Goal: Check status

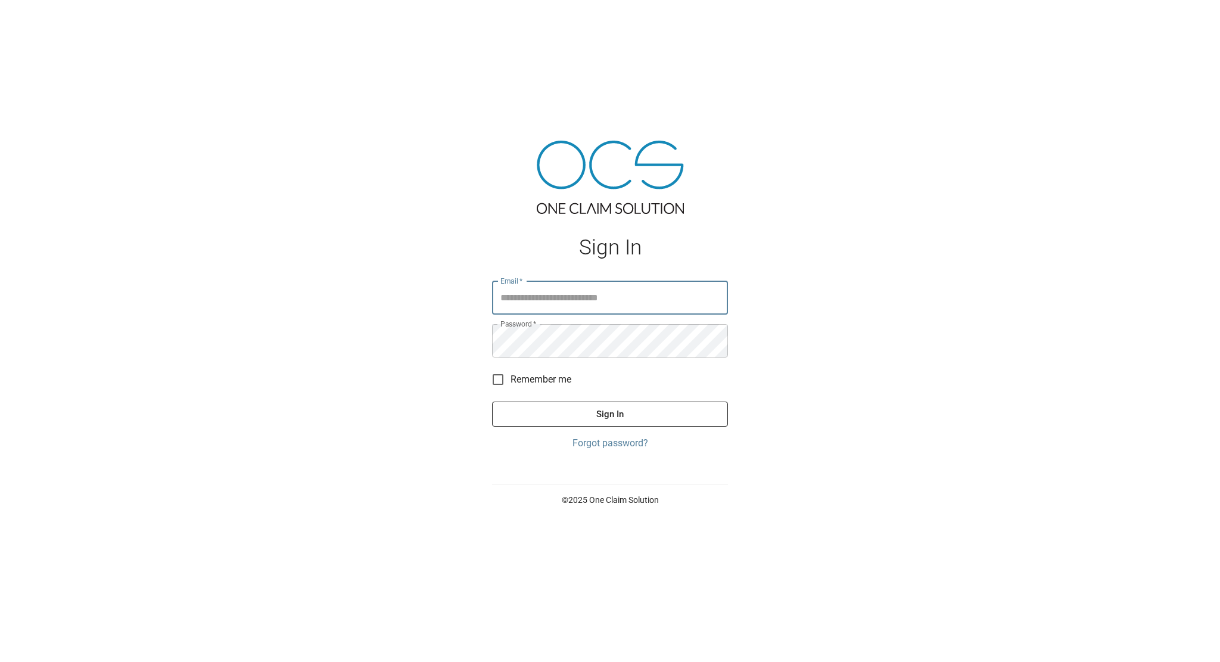
type input "**********"
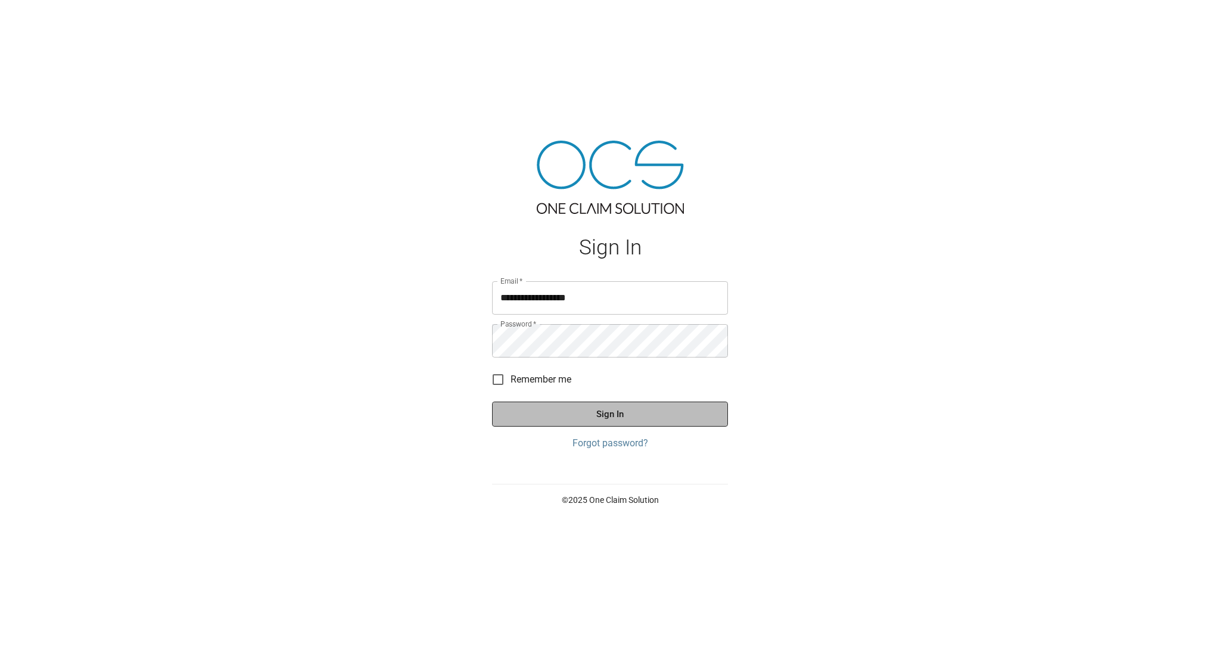
click at [612, 420] on button "Sign In" at bounding box center [610, 414] width 236 height 25
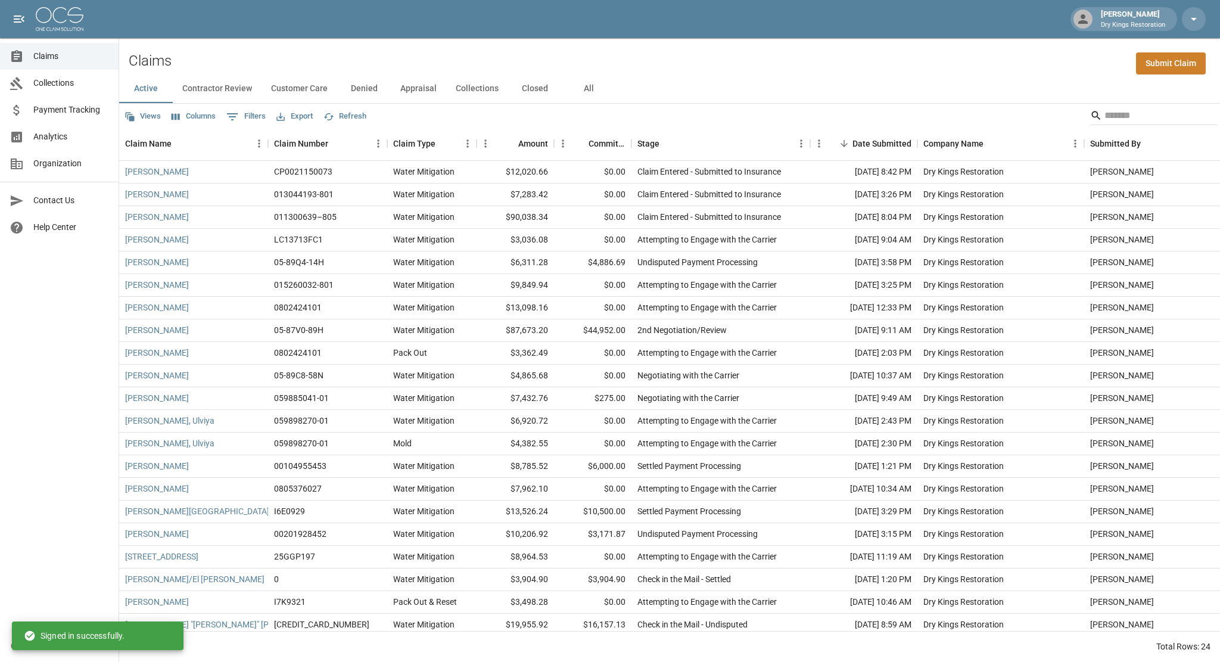
click at [72, 116] on link "Payment Tracking" at bounding box center [59, 110] width 119 height 27
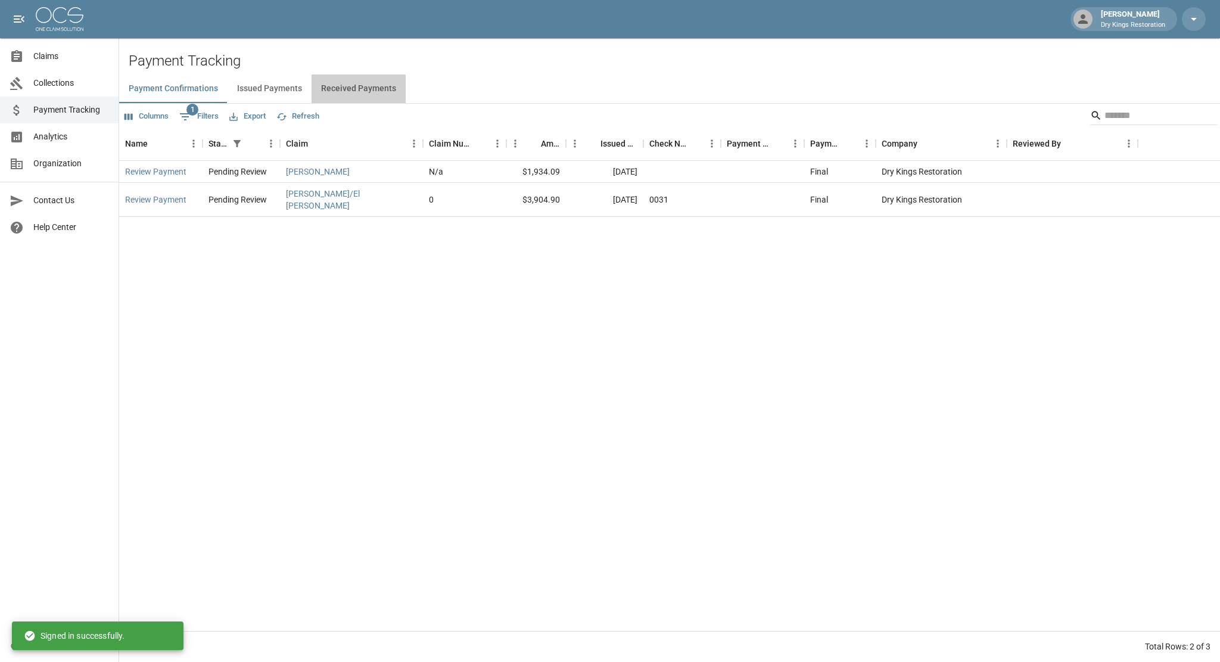
click at [356, 95] on button "Received Payments" at bounding box center [359, 88] width 94 height 29
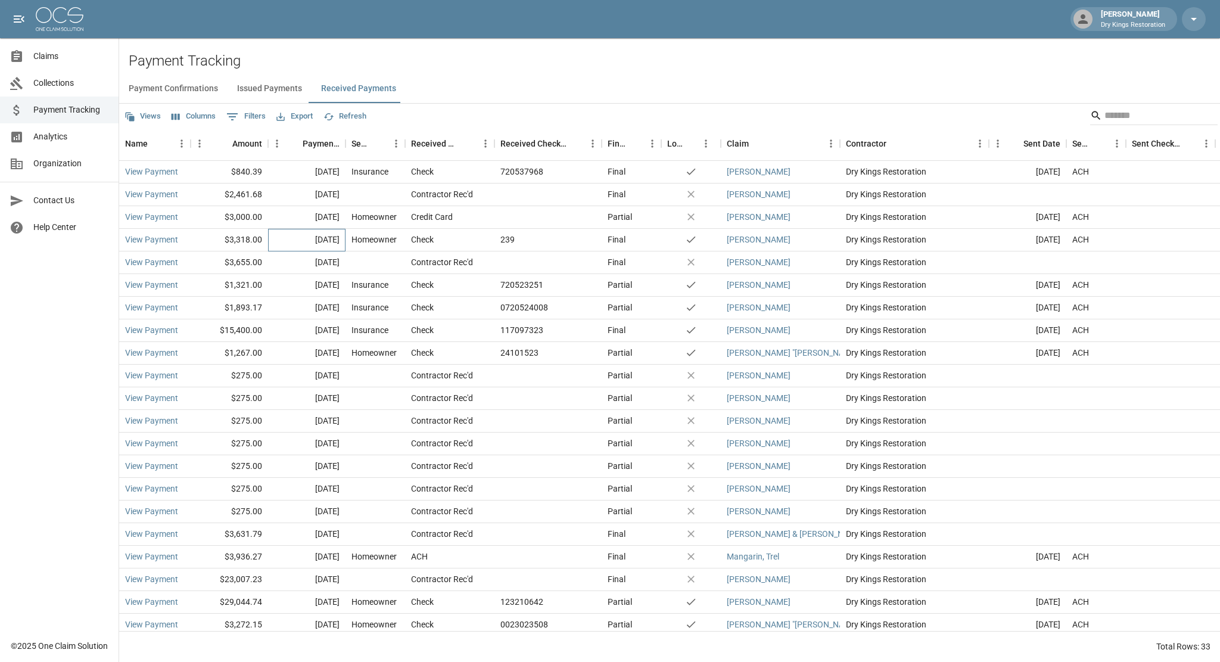
drag, startPoint x: 341, startPoint y: 243, endPoint x: 122, endPoint y: 169, distance: 231.4
click at [122, 169] on div "View Payment $840.39 [DATE] Insurance Check 720537968 Final yes [PERSON_NAME] D…" at bounding box center [709, 432] width 1180 height 543
click at [529, 99] on div "Payment Confirmations Issued Payments Received Payments" at bounding box center [669, 88] width 1101 height 29
click at [52, 58] on span "Claims" at bounding box center [71, 56] width 76 height 13
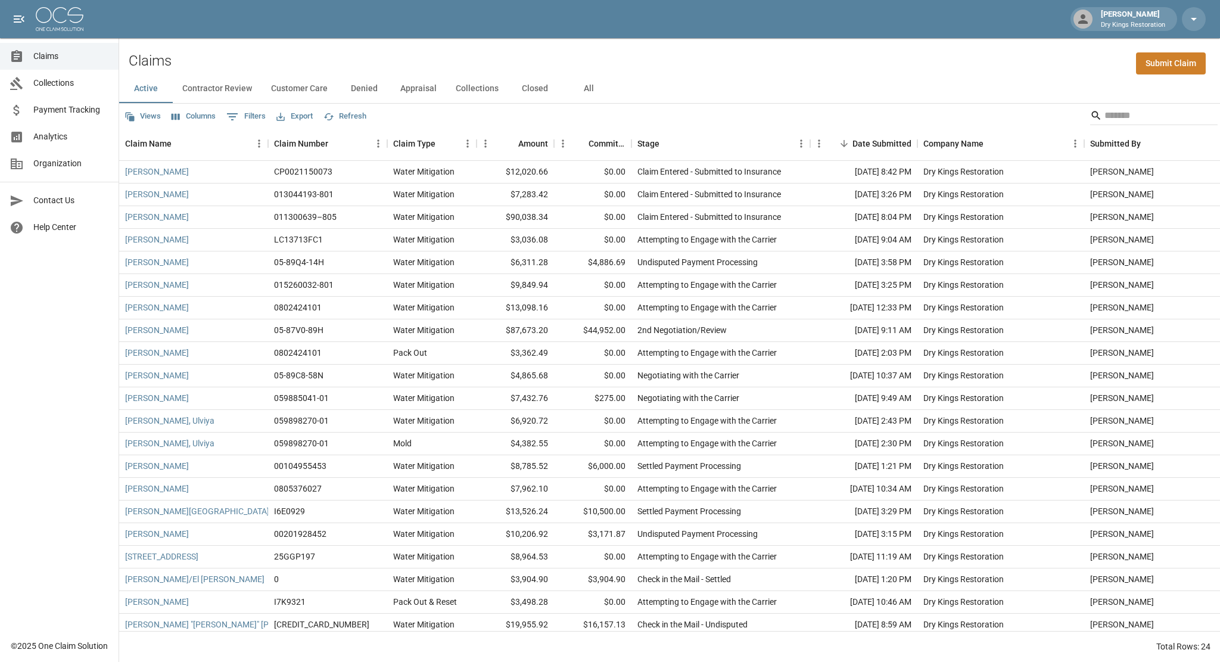
click at [589, 92] on button "All" at bounding box center [589, 88] width 54 height 29
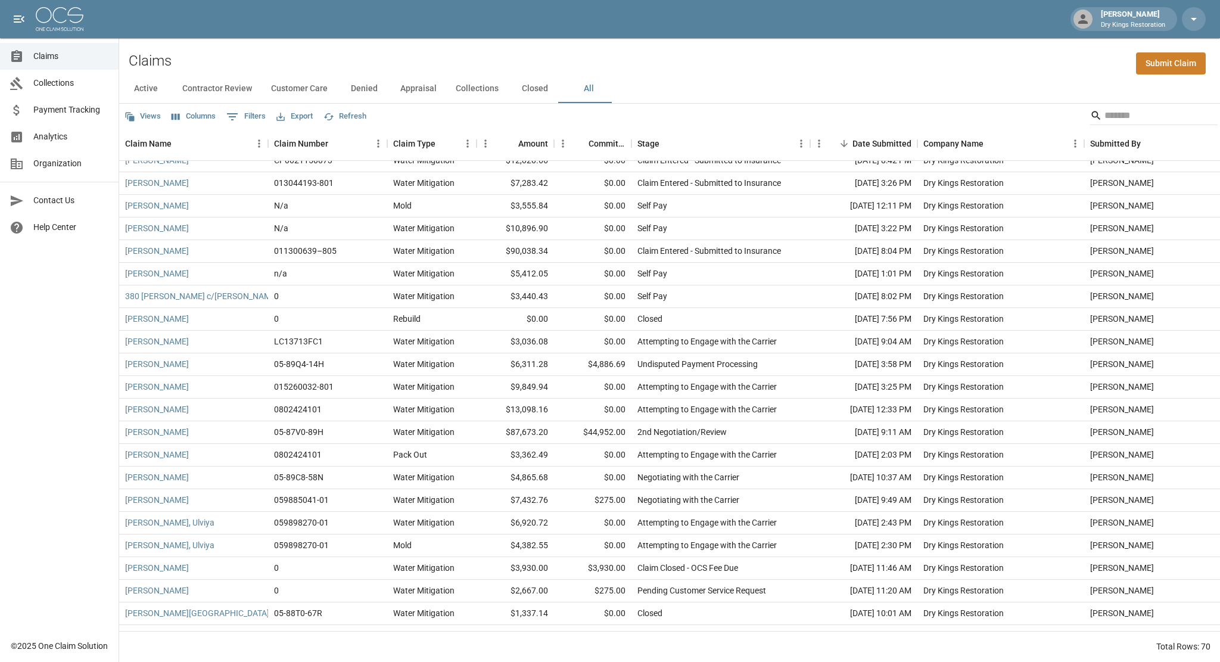
scroll to position [11, 0]
drag, startPoint x: 639, startPoint y: 431, endPoint x: 759, endPoint y: 431, distance: 119.8
click at [759, 431] on div "2nd Negotiation/Review" at bounding box center [721, 433] width 179 height 23
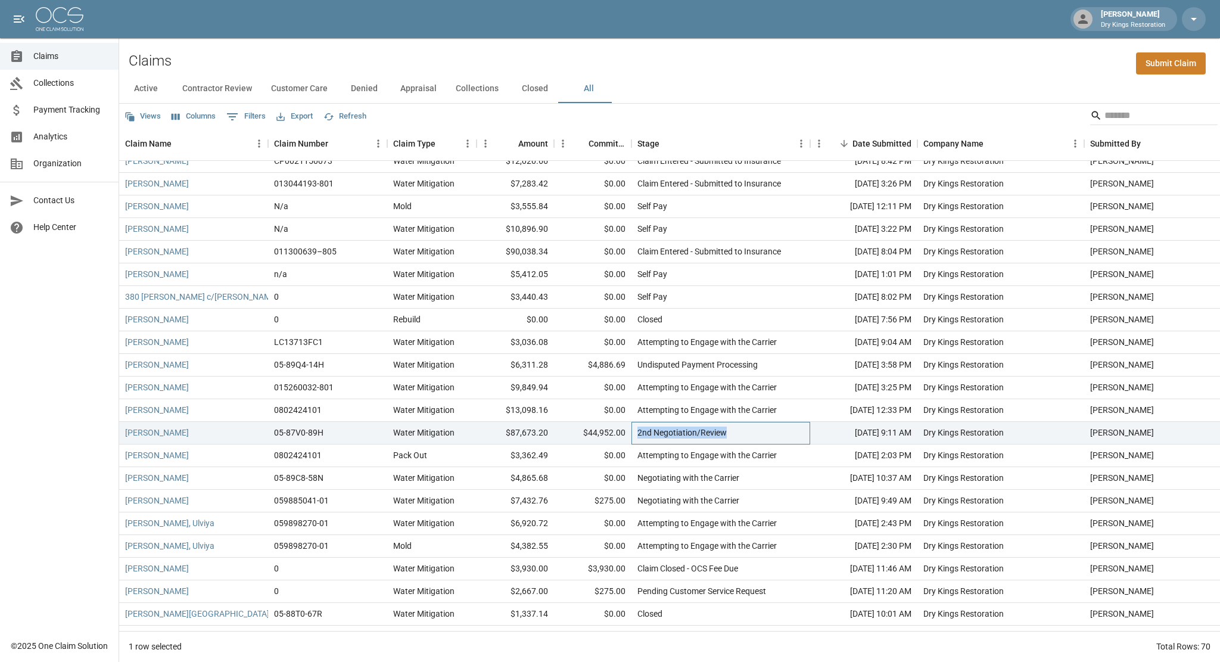
drag, startPoint x: 759, startPoint y: 431, endPoint x: 738, endPoint y: 431, distance: 20.9
click at [738, 431] on div "2nd Negotiation/Review" at bounding box center [721, 433] width 179 height 23
drag, startPoint x: 726, startPoint y: 433, endPoint x: 633, endPoint y: 430, distance: 92.4
click at [633, 430] on div "2nd Negotiation/Review" at bounding box center [721, 433] width 179 height 23
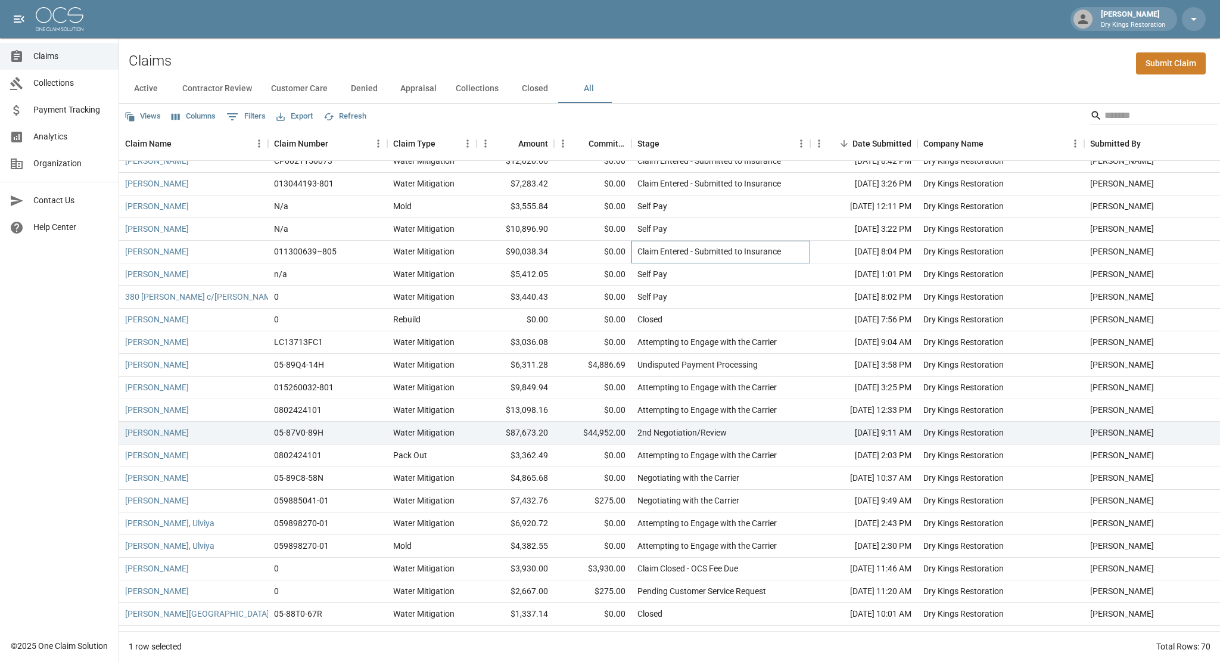
click at [669, 252] on div "Claim Entered - Submitted to Insurance" at bounding box center [710, 251] width 144 height 12
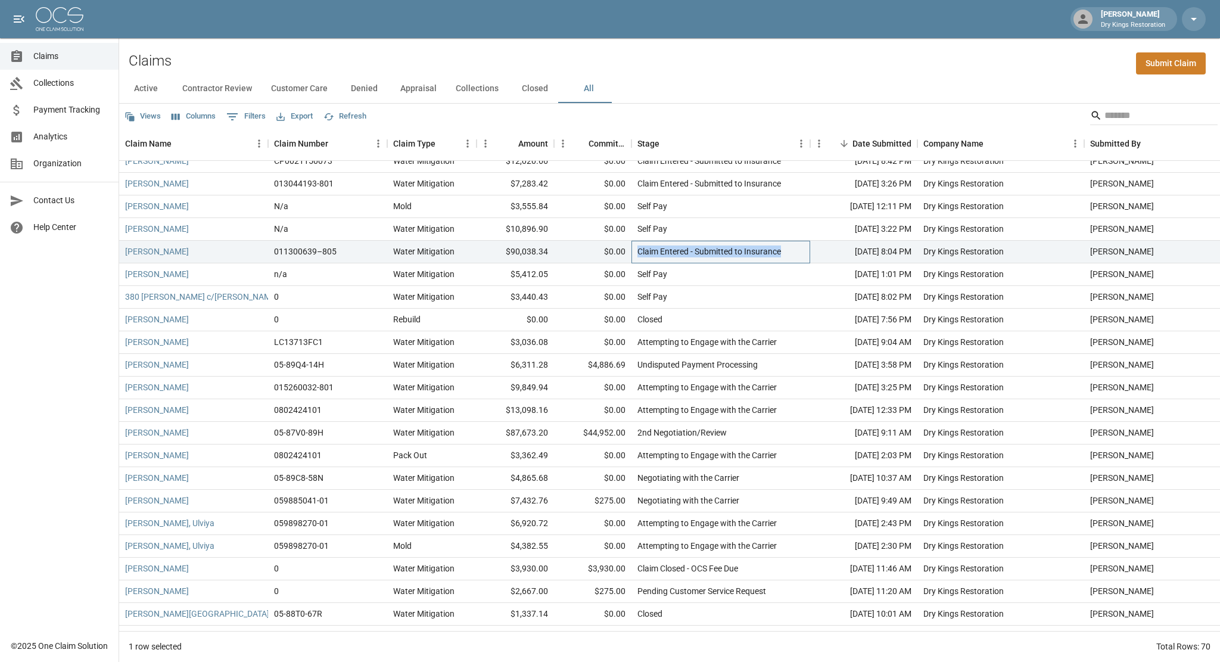
click at [669, 252] on div "Claim Entered - Submitted to Insurance" at bounding box center [710, 251] width 144 height 12
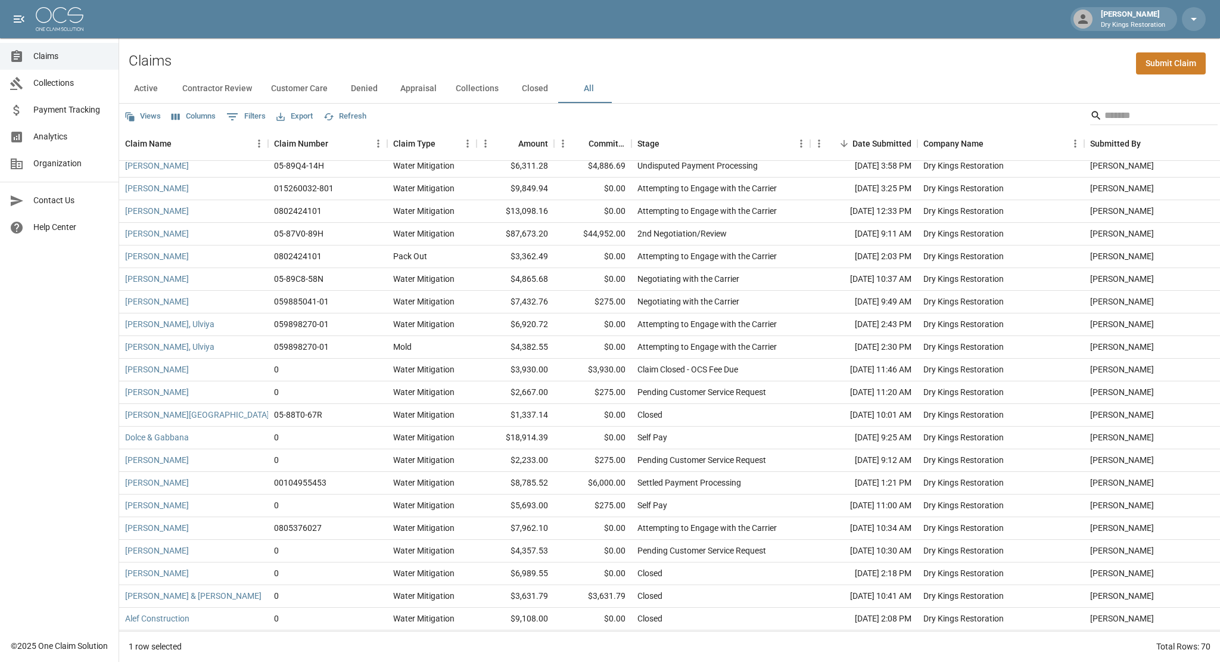
scroll to position [210, 0]
